Goal: Task Accomplishment & Management: Manage account settings

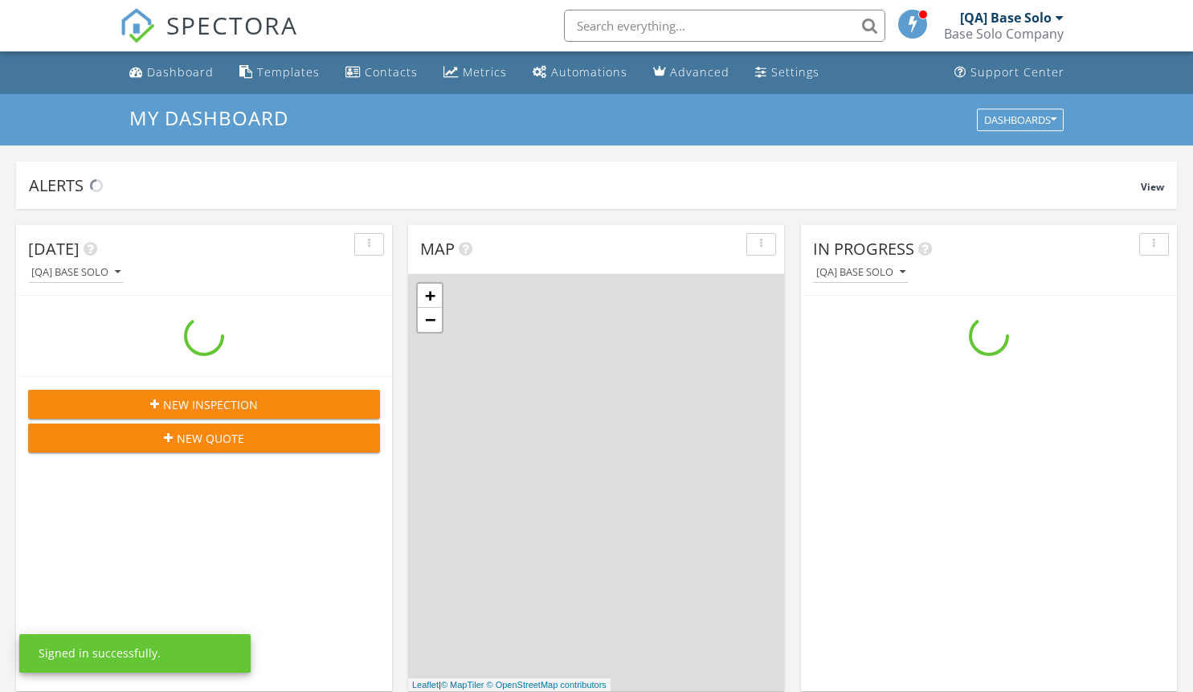
scroll to position [1487, 1218]
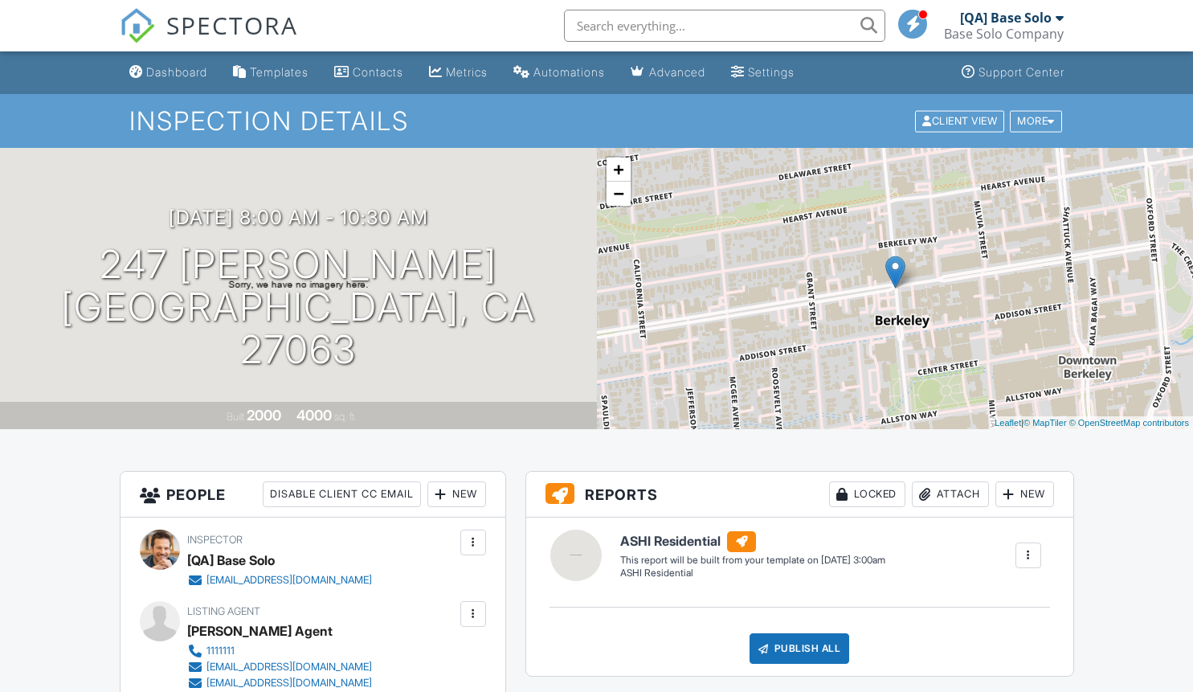
click at [472, 613] on div at bounding box center [473, 614] width 16 height 16
click at [381, 662] on li "Edit" at bounding box center [386, 663] width 179 height 40
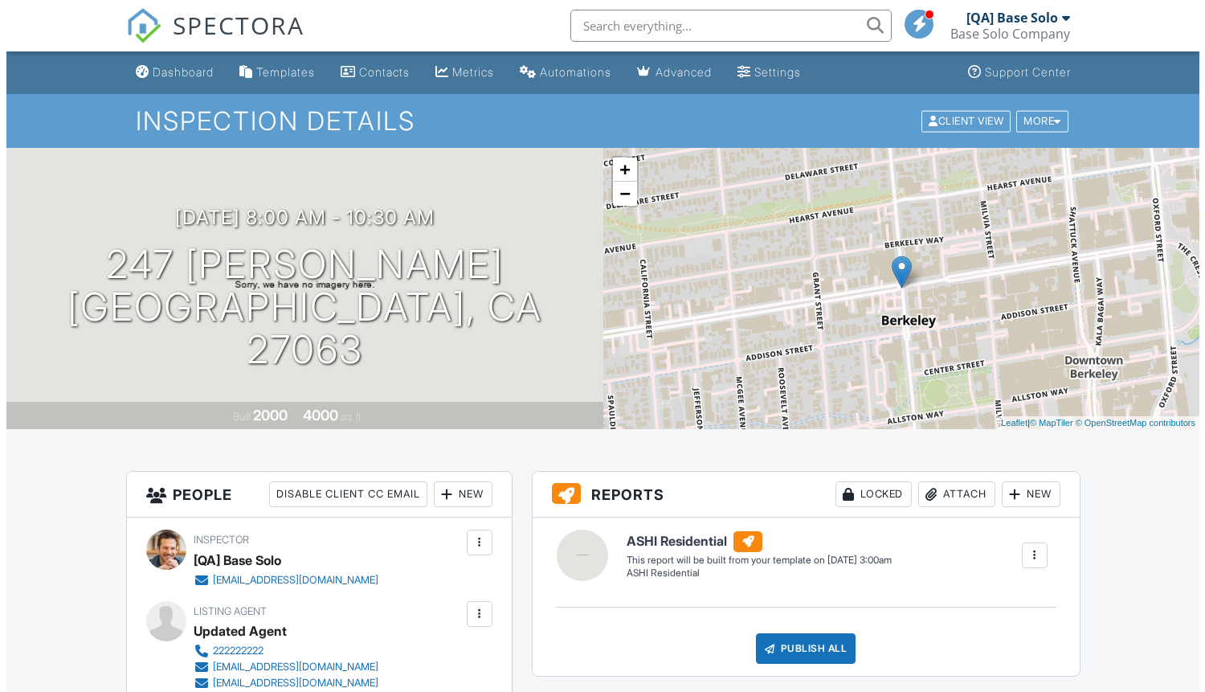
scroll to position [92, 0]
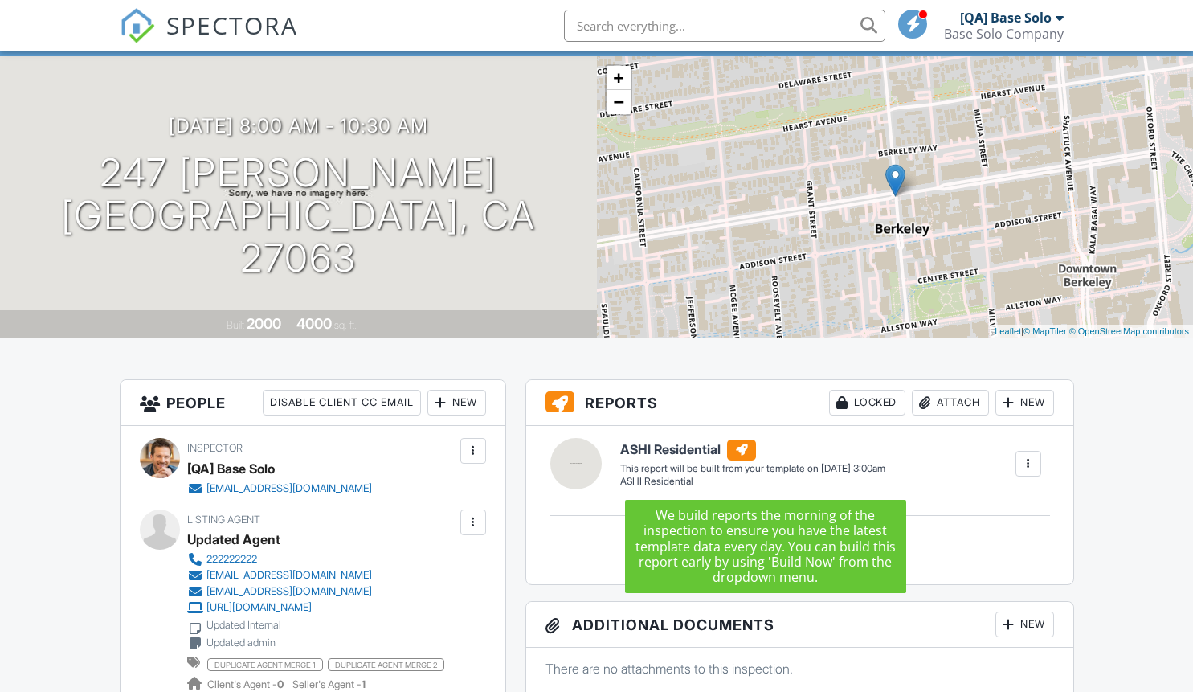
click at [472, 521] on div at bounding box center [473, 522] width 16 height 16
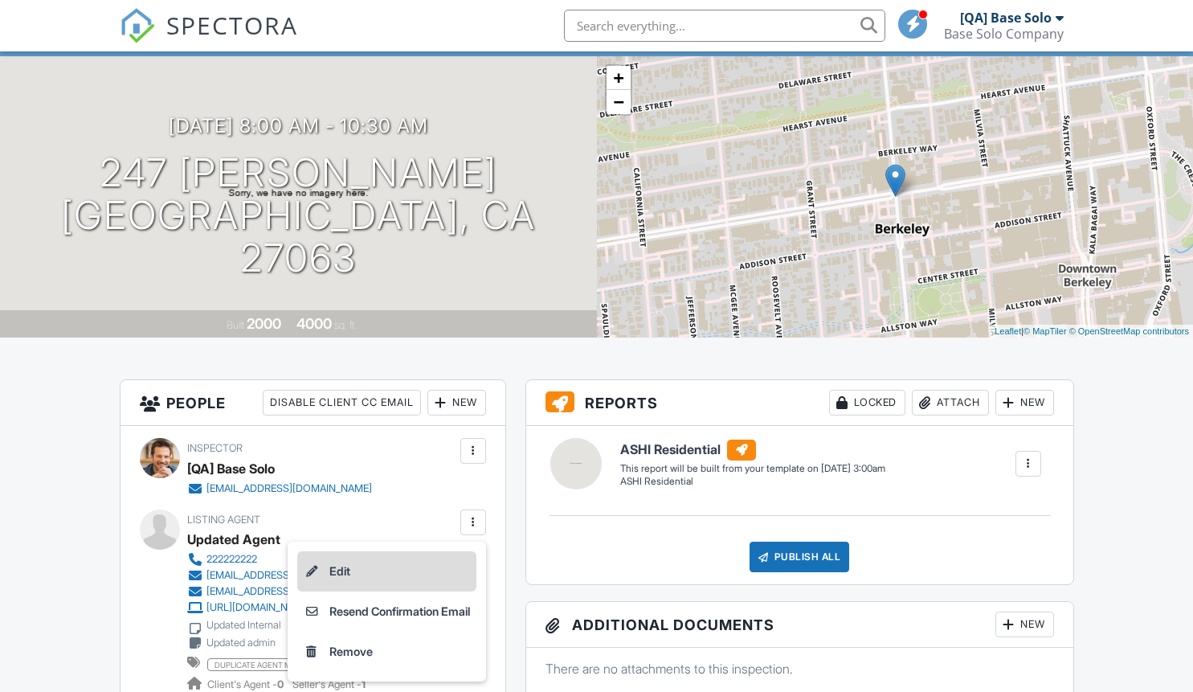
click at [381, 570] on li "Edit" at bounding box center [386, 571] width 179 height 40
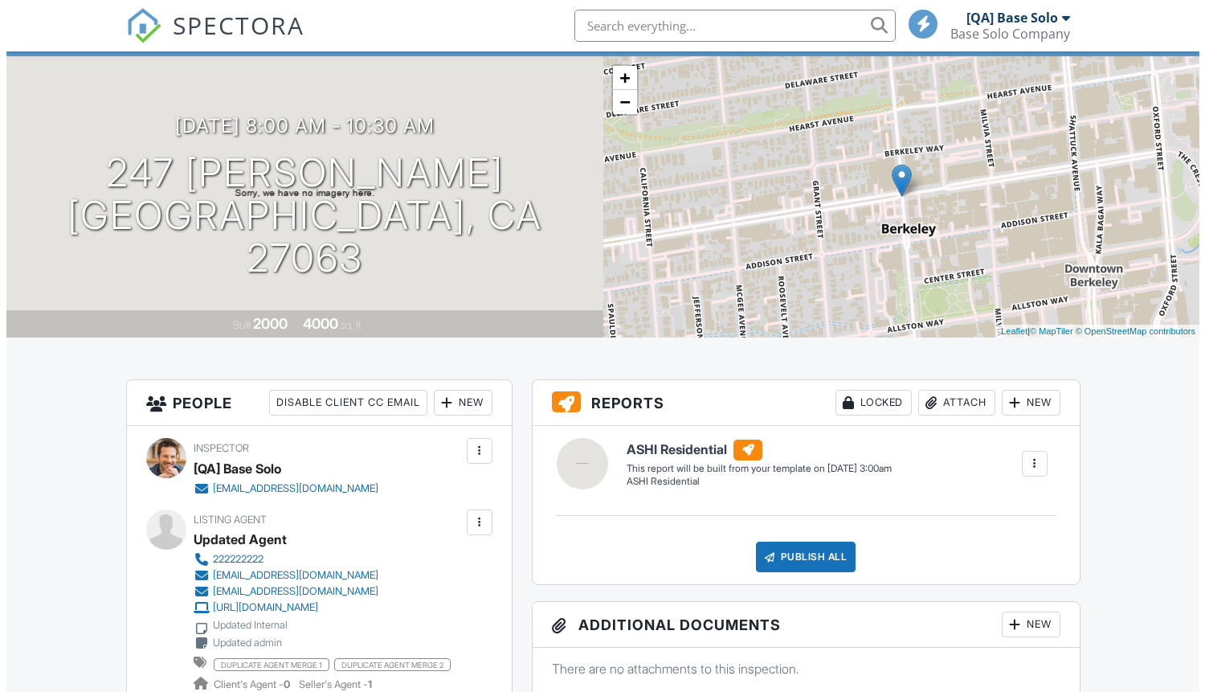
scroll to position [92, 0]
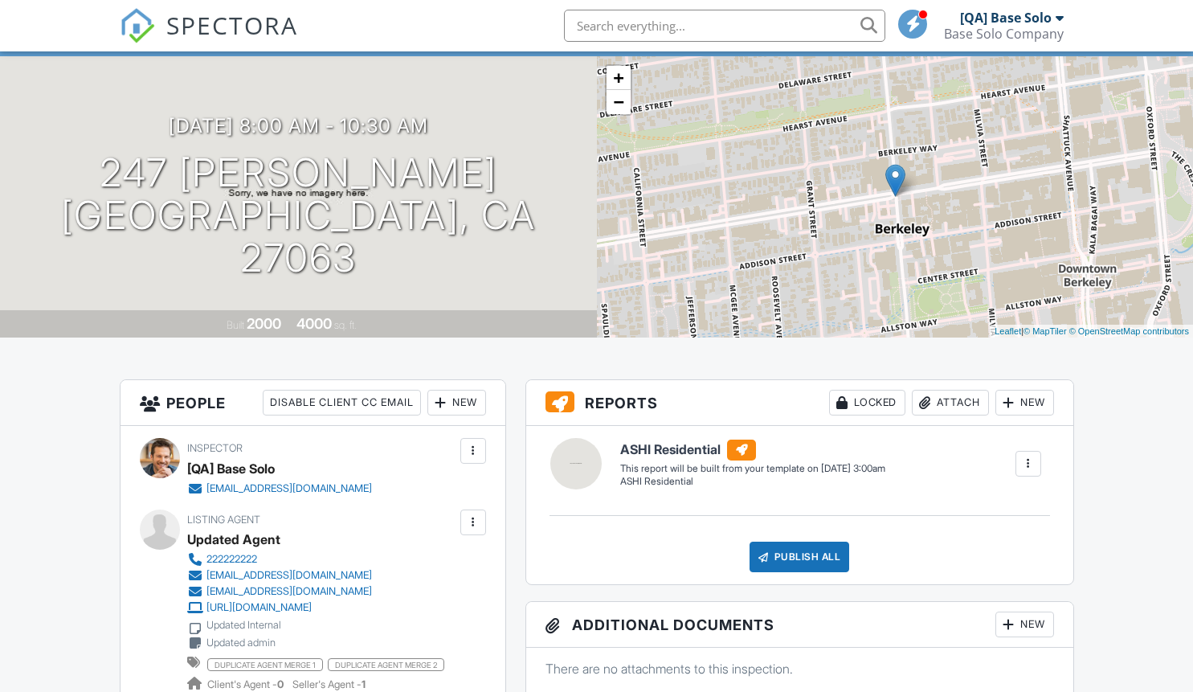
click at [472, 521] on div at bounding box center [473, 522] width 16 height 16
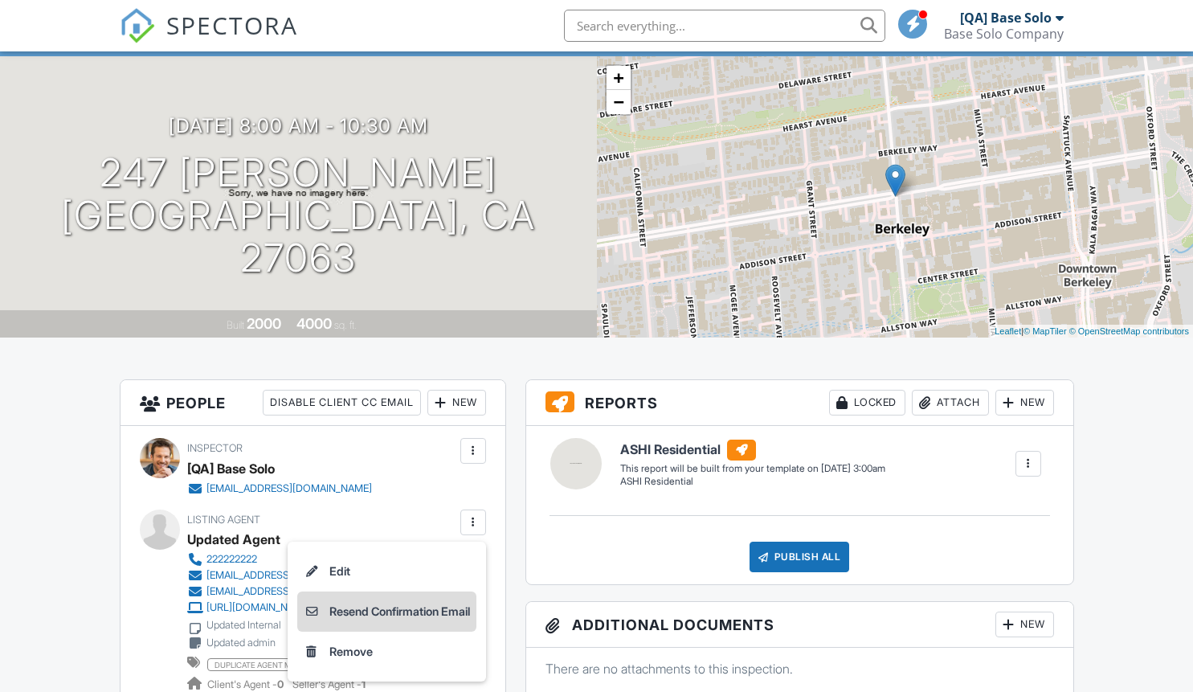
click at [381, 611] on li "Resend Confirmation Email" at bounding box center [386, 611] width 179 height 40
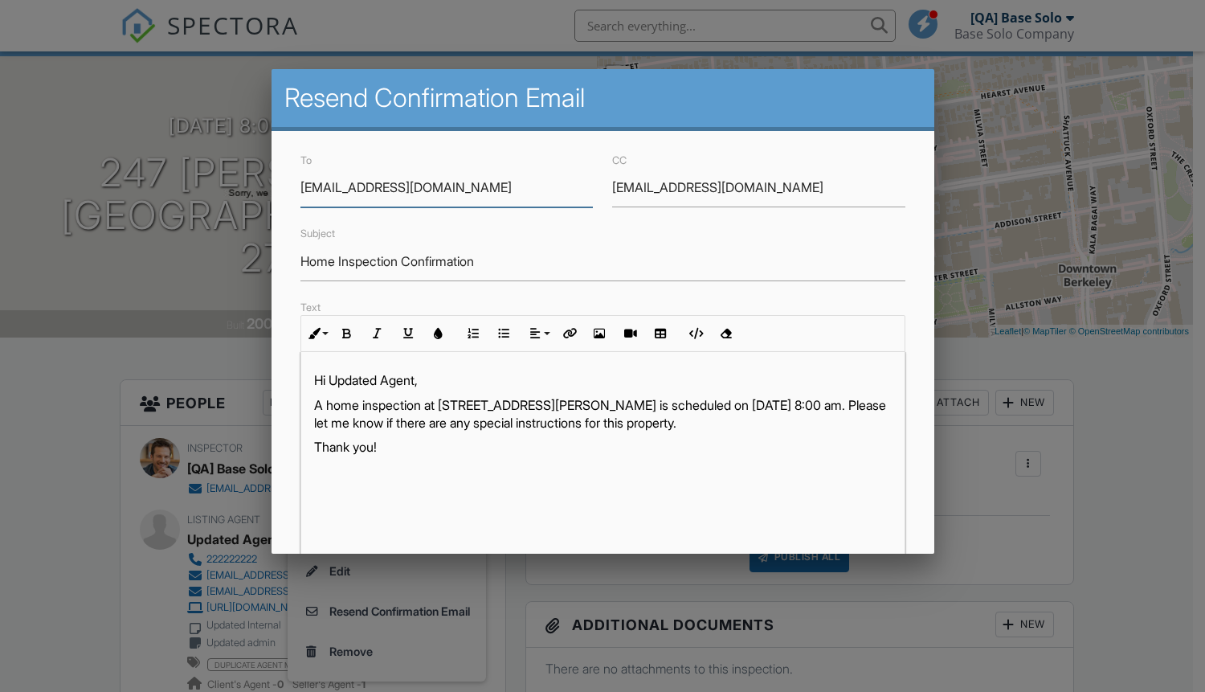
click at [749, 187] on input "updated@email.com" at bounding box center [758, 187] width 293 height 39
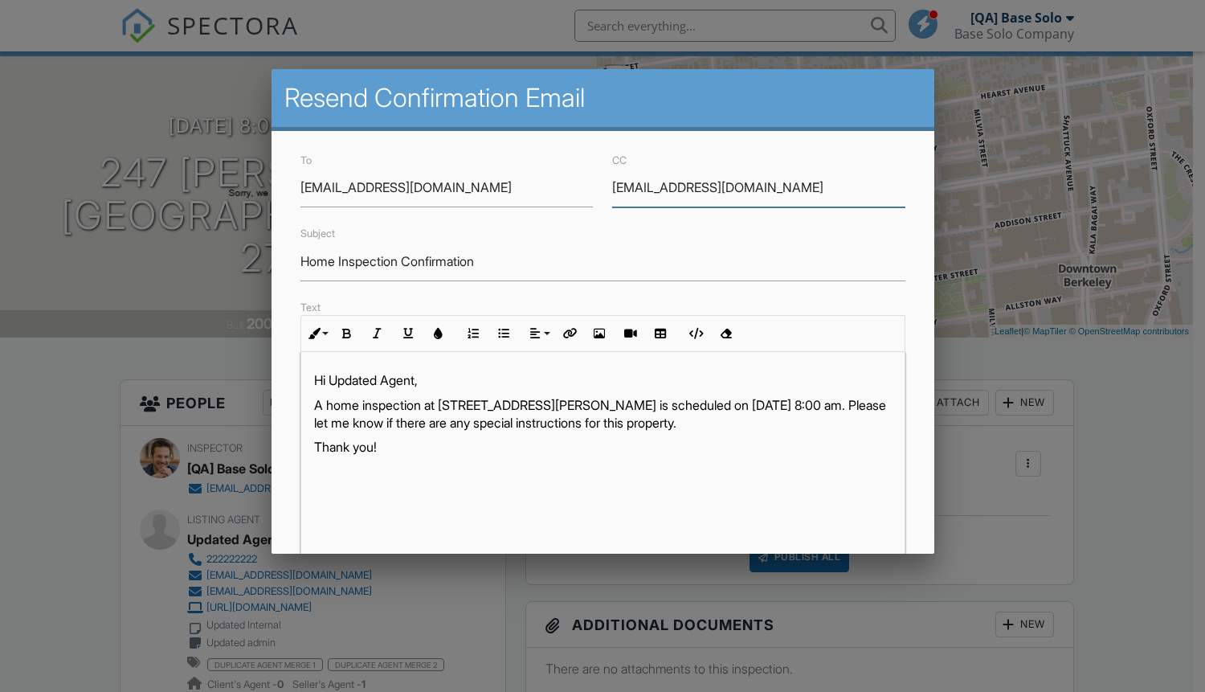
click at [749, 187] on input "updated@email.com" at bounding box center [758, 187] width 293 height 39
click at [596, 261] on input "Home Inspection Confirmation" at bounding box center [602, 261] width 605 height 39
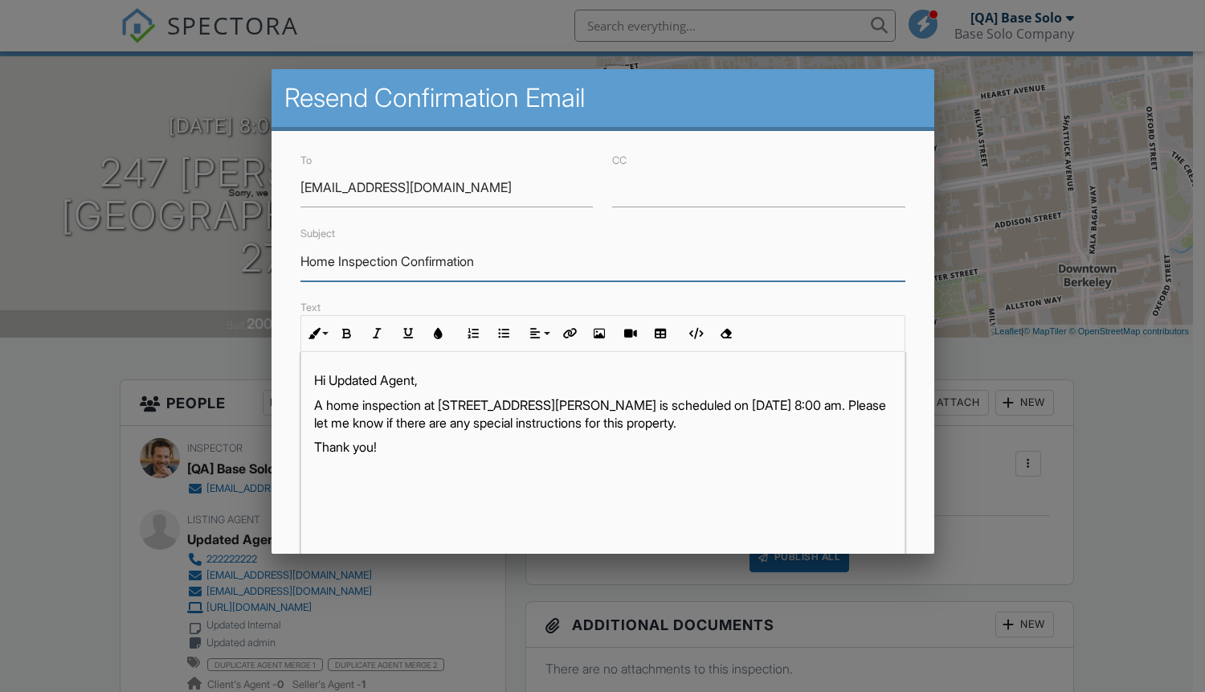
click at [596, 261] on input "Home Inspection Confirmation" at bounding box center [602, 261] width 605 height 39
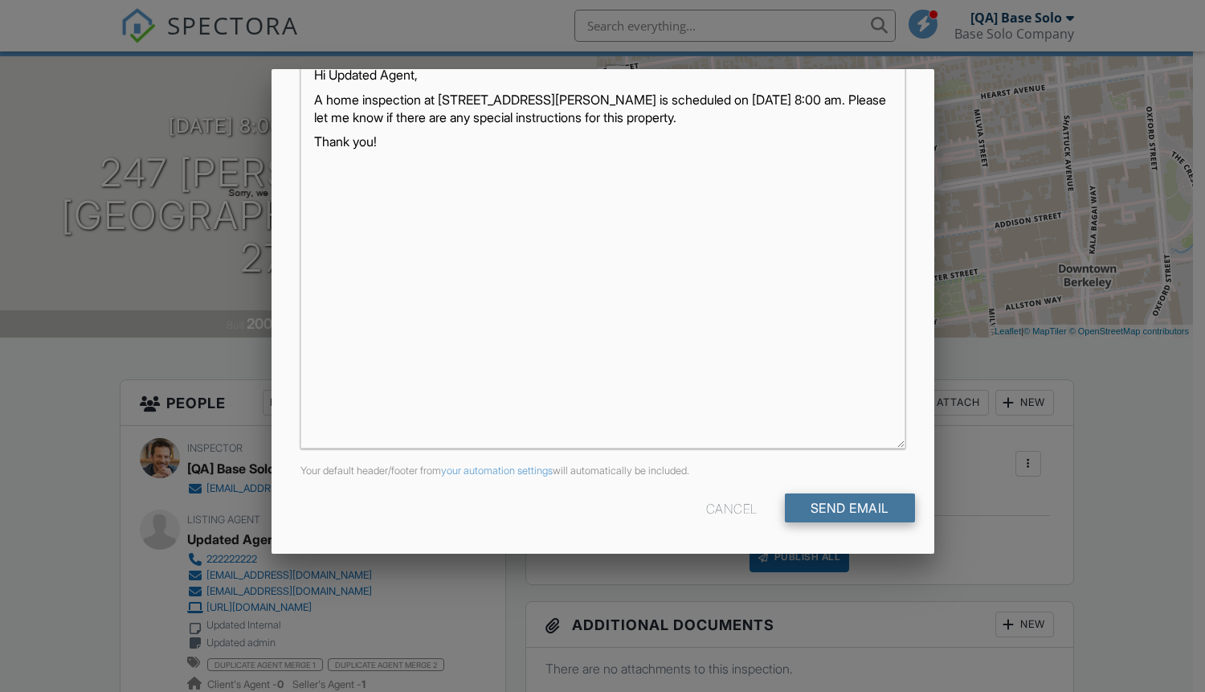
click at [836, 508] on input "Send Email" at bounding box center [850, 507] width 130 height 29
type input "Resend Confirmation Listing Agent"
click at [836, 508] on input "Send Email" at bounding box center [850, 507] width 130 height 29
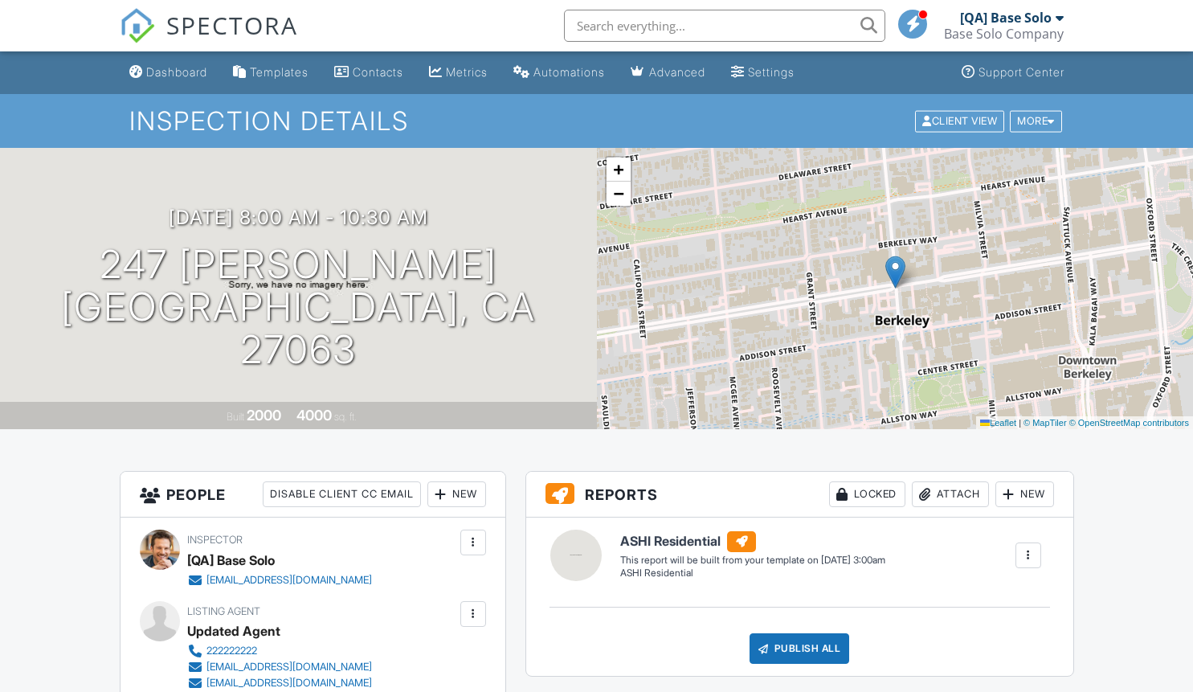
click at [472, 613] on div at bounding box center [473, 614] width 16 height 16
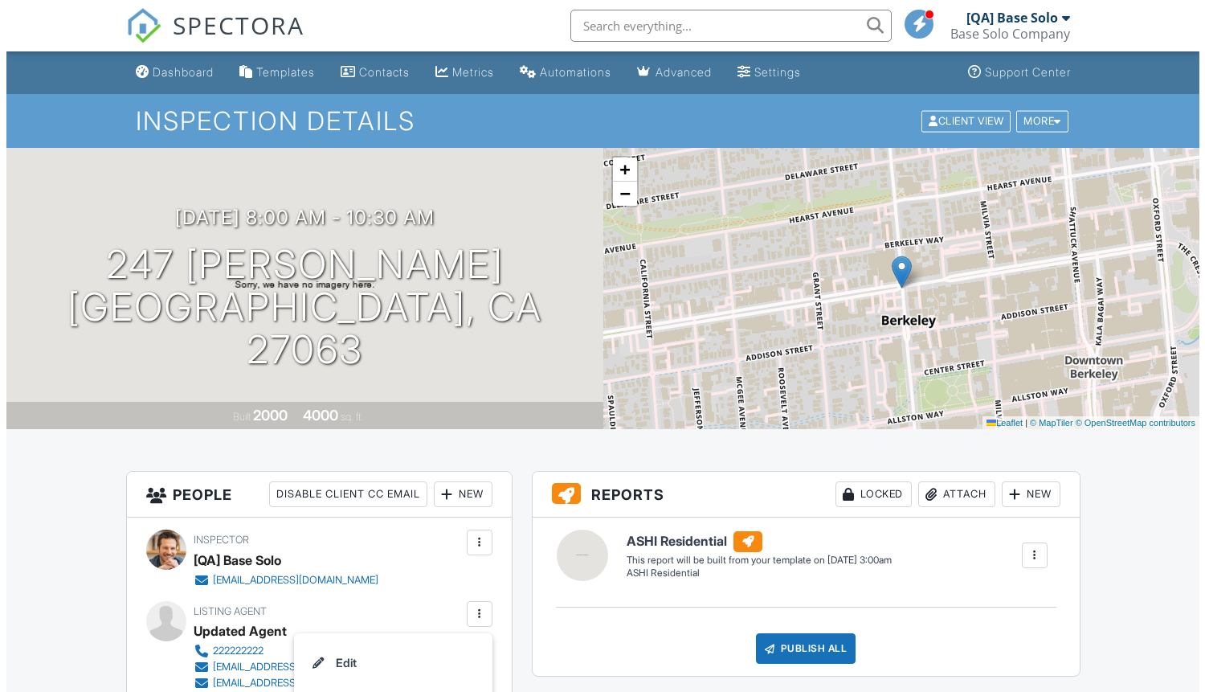
scroll to position [397, 0]
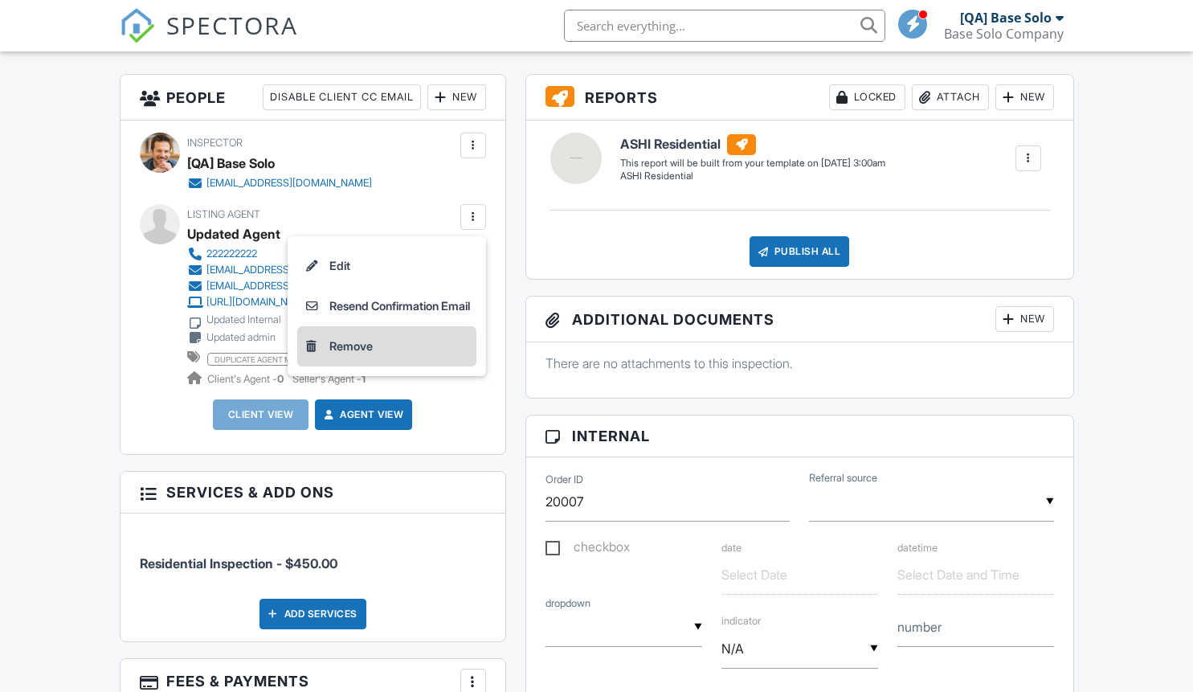
click at [381, 345] on li "Remove" at bounding box center [386, 346] width 179 height 40
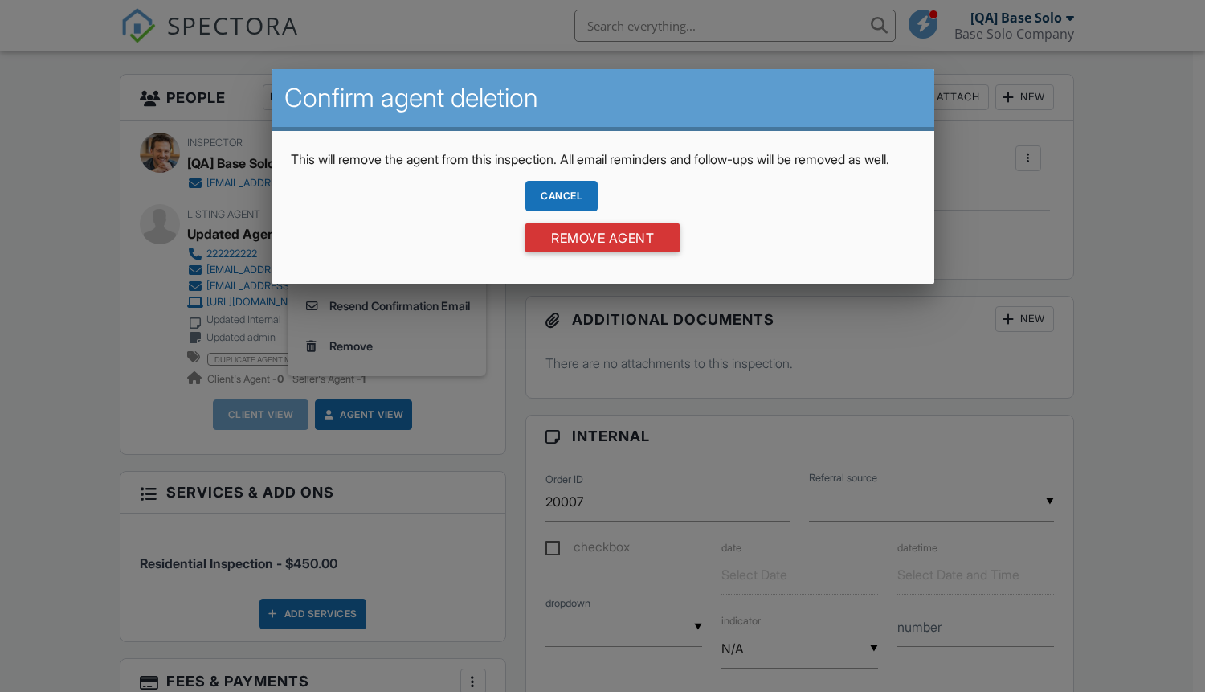
click at [560, 211] on div "Cancel" at bounding box center [561, 196] width 72 height 31
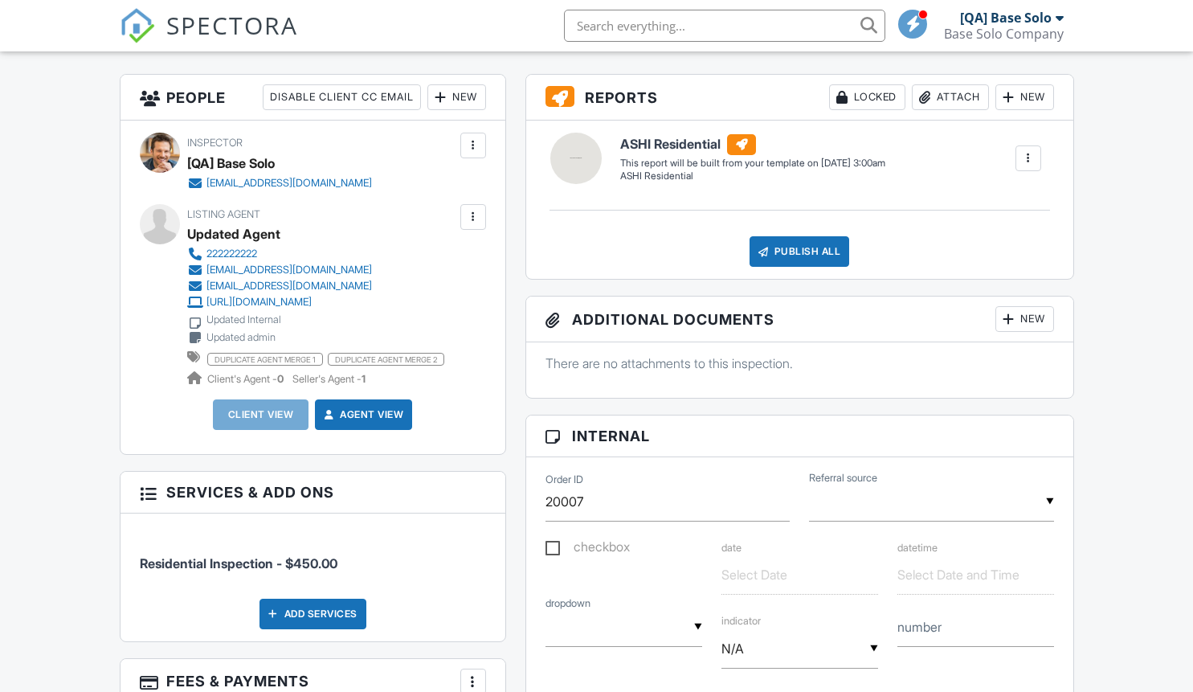
click at [472, 216] on div at bounding box center [473, 217] width 16 height 16
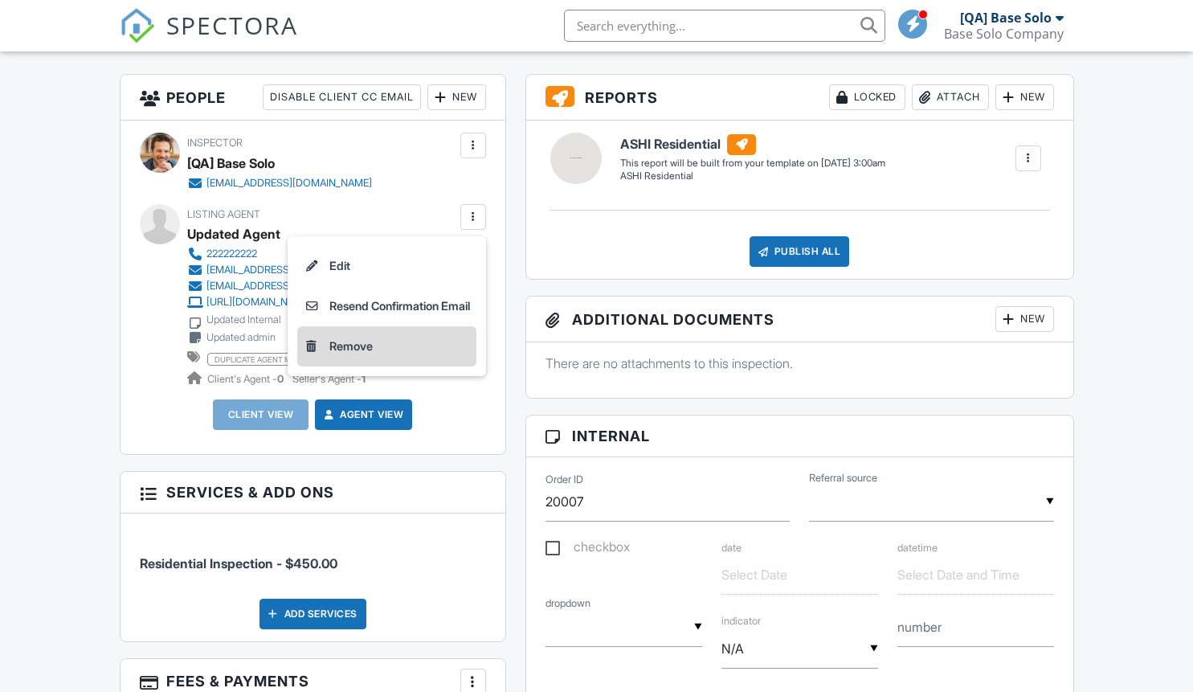
click at [381, 345] on li "Remove" at bounding box center [386, 346] width 179 height 40
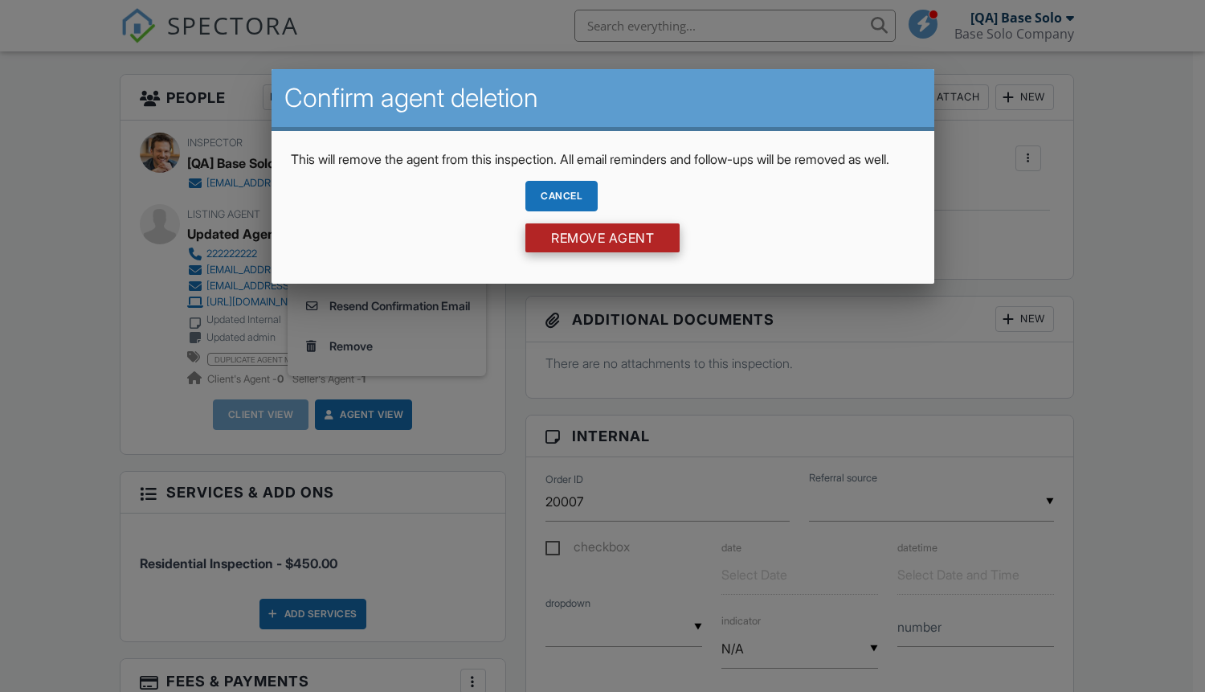
click at [602, 252] on input "Remove Agent" at bounding box center [602, 237] width 154 height 29
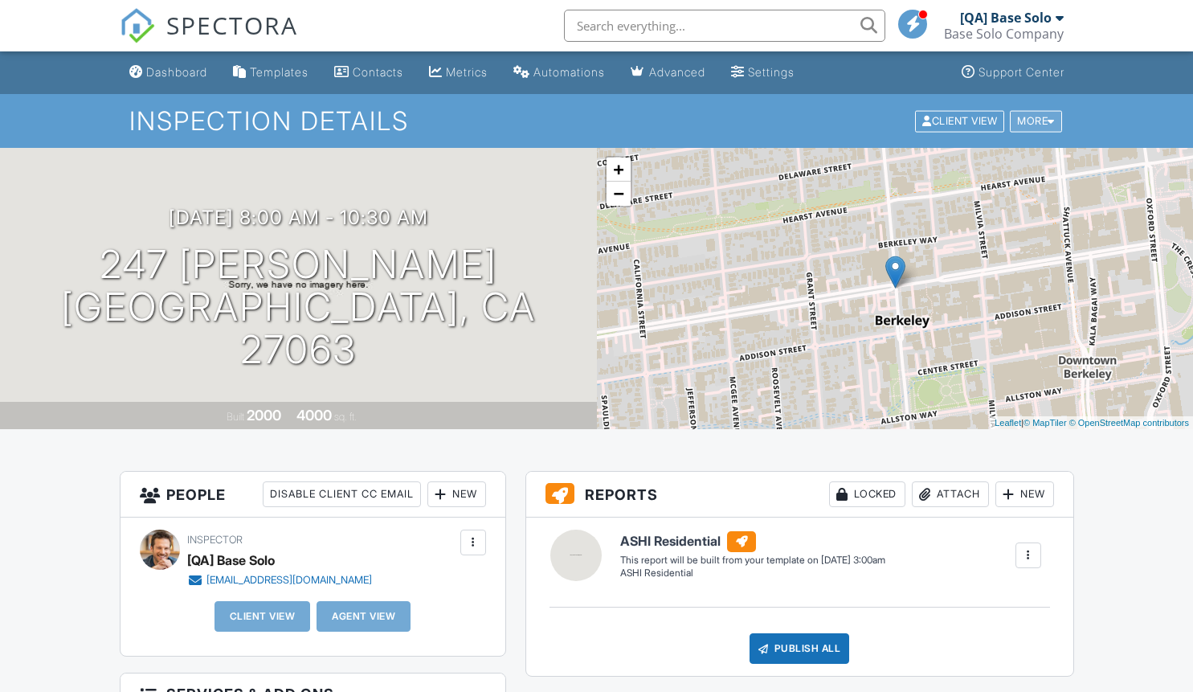
click at [1033, 120] on div "More" at bounding box center [1036, 121] width 52 height 22
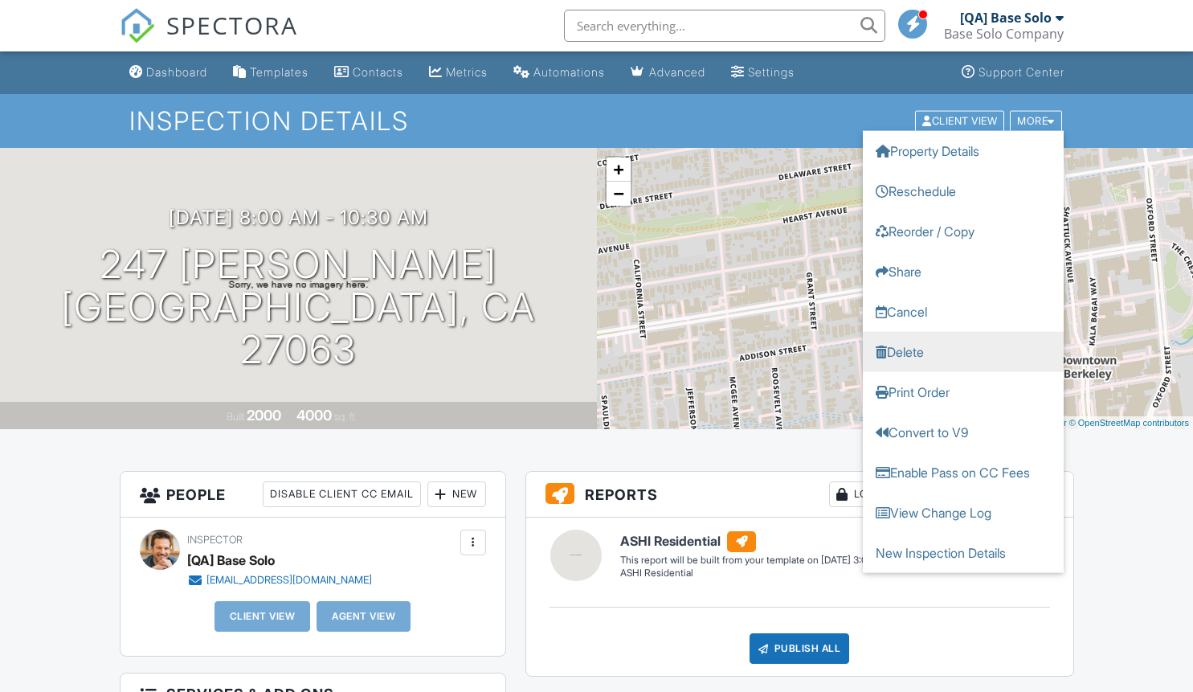
click at [962, 351] on link "Delete" at bounding box center [963, 351] width 201 height 40
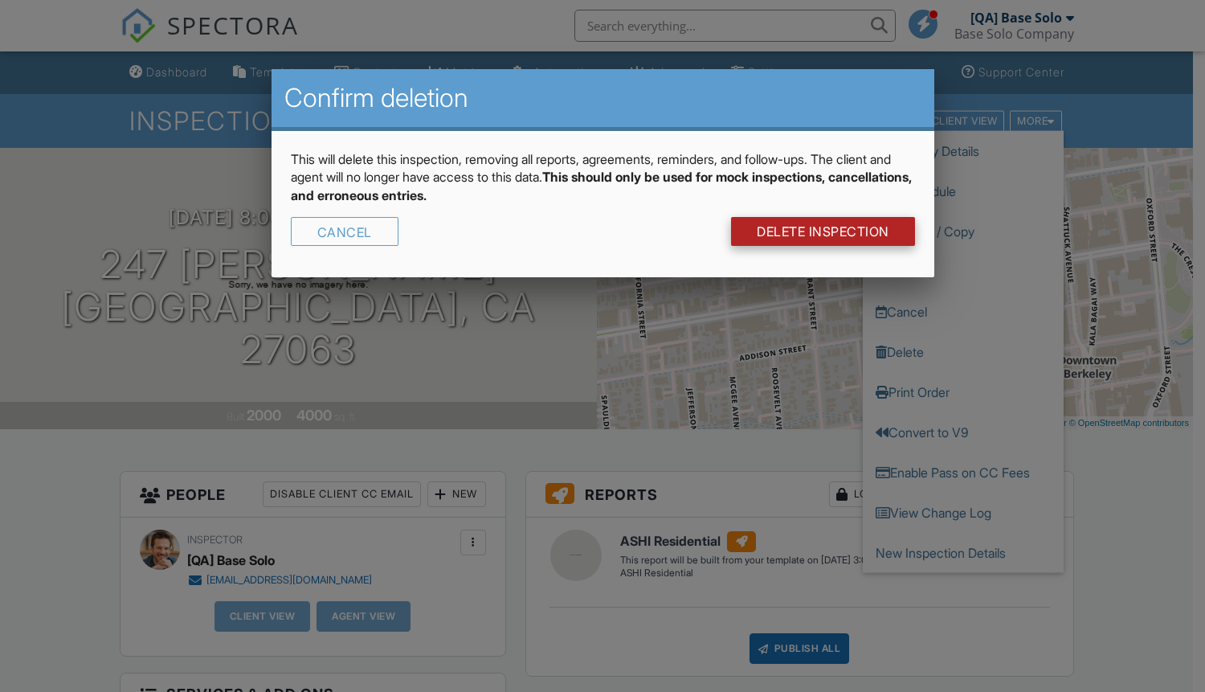
click at [821, 231] on link "DELETE Inspection" at bounding box center [823, 231] width 184 height 29
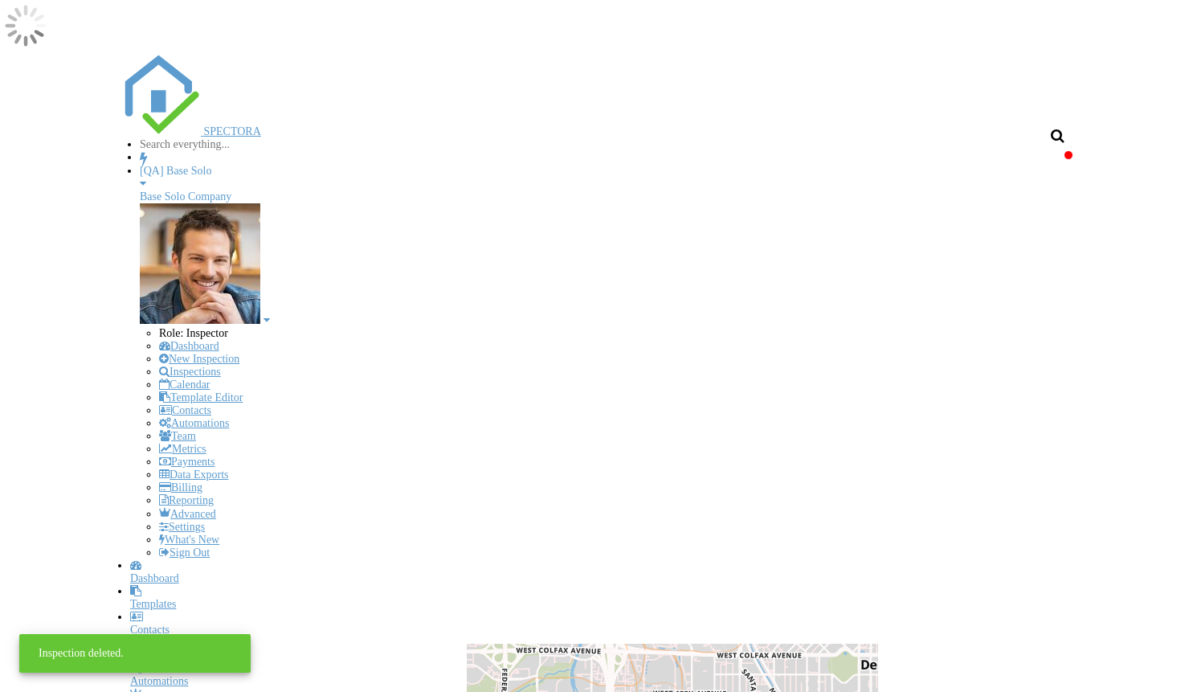
scroll to position [1487, 1218]
